Goal: Transaction & Acquisition: Download file/media

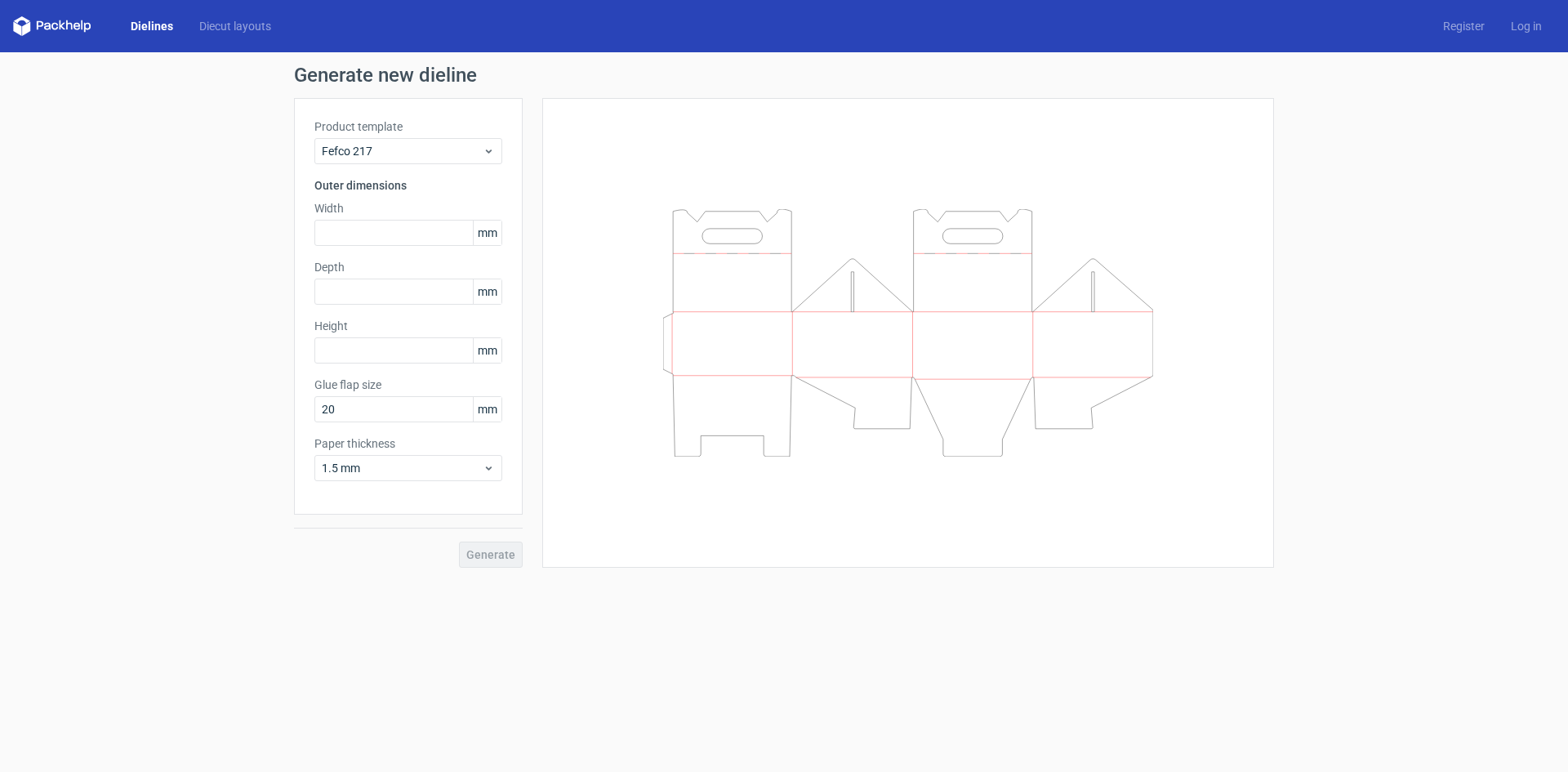
click at [503, 558] on div "Generate" at bounding box center [408, 540] width 229 height 53
click at [356, 227] on input "text" at bounding box center [408, 233] width 188 height 26
type input "180"
type input "130"
type input "180"
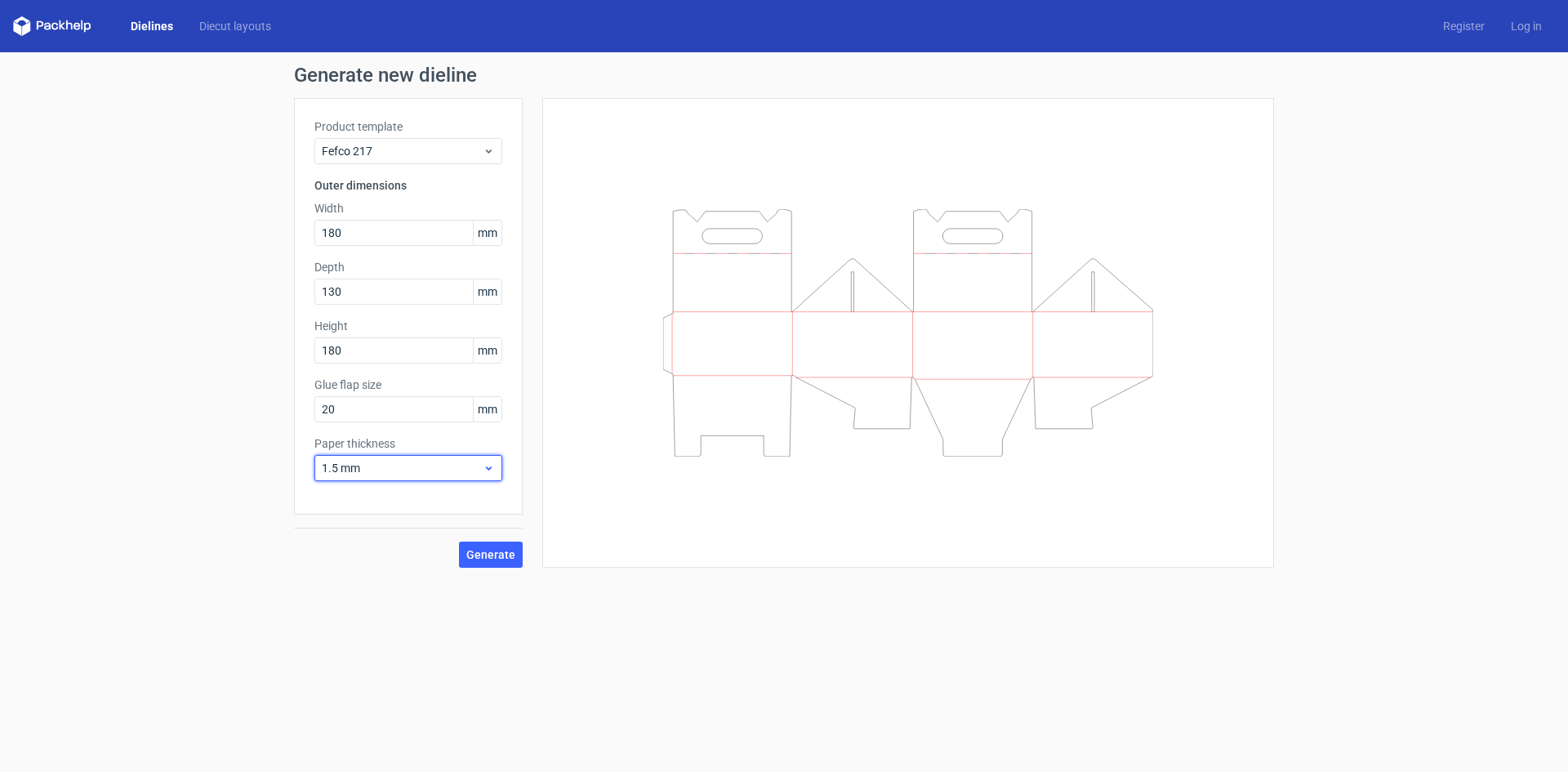
click at [431, 474] on span "1.5 mm" at bounding box center [402, 468] width 161 height 16
click at [426, 469] on span "1.5 mm" at bounding box center [402, 468] width 161 height 16
click at [500, 552] on span "Generate" at bounding box center [490, 554] width 49 height 11
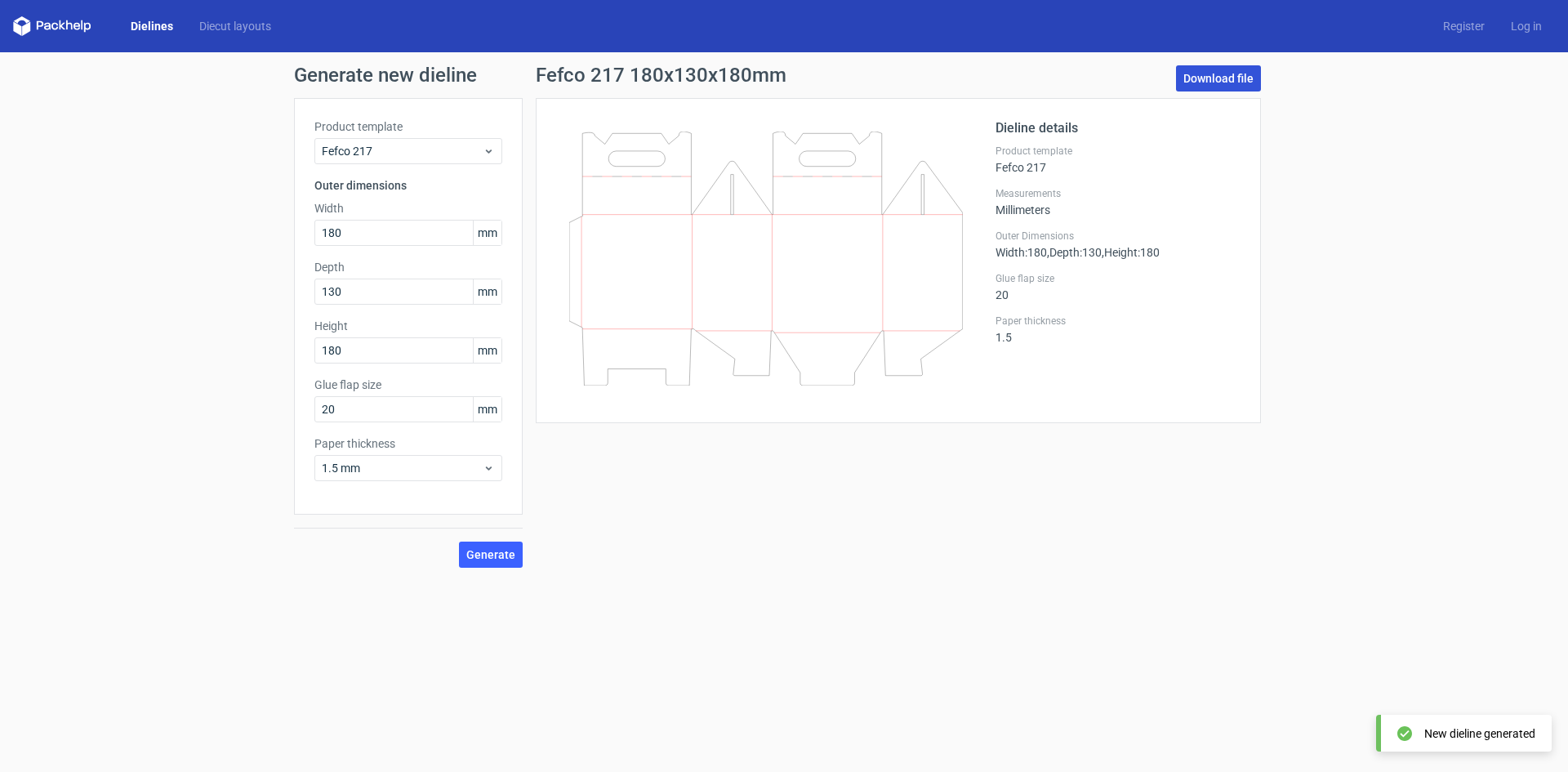
click at [1218, 77] on link "Download file" at bounding box center [1218, 79] width 85 height 26
click at [1162, 235] on label "Outer Dimensions" at bounding box center [1118, 235] width 245 height 13
click at [1209, 77] on link "Download file" at bounding box center [1218, 79] width 85 height 26
drag, startPoint x: 586, startPoint y: 180, endPoint x: 603, endPoint y: 193, distance: 21.4
click at [586, 180] on icon at bounding box center [765, 258] width 393 height 254
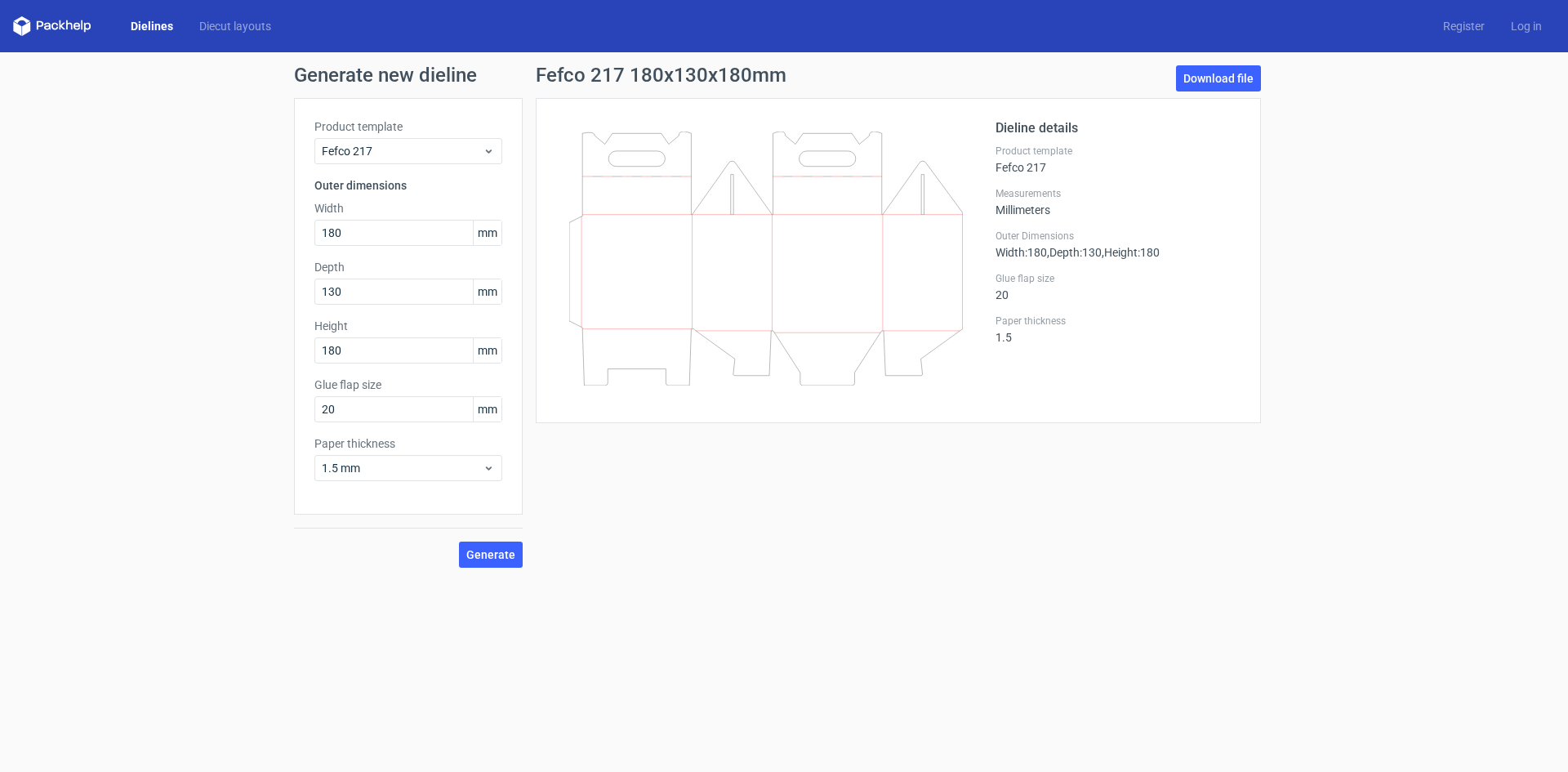
drag, startPoint x: 1246, startPoint y: 70, endPoint x: 1283, endPoint y: 348, distance: 280.5
click at [1283, 348] on div "Generate new dieline Product template Fefco 217 Outer dimensions Width 180 mm D…" at bounding box center [784, 316] width 1568 height 528
